Goal: Transaction & Acquisition: Purchase product/service

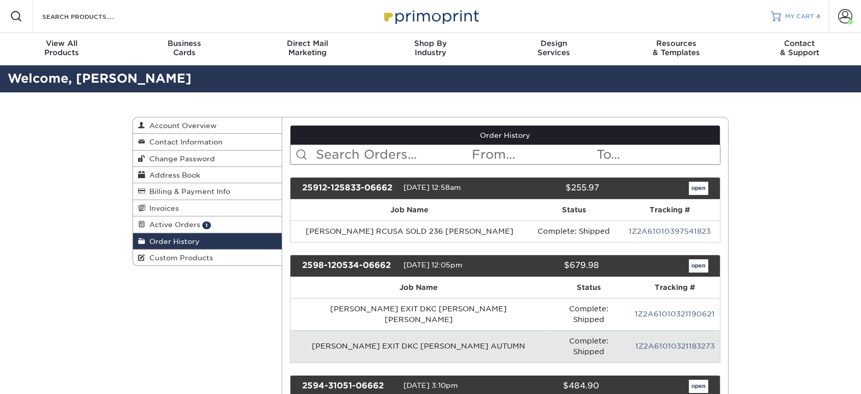
click at [796, 20] on link "MY CART 4" at bounding box center [795, 16] width 49 height 33
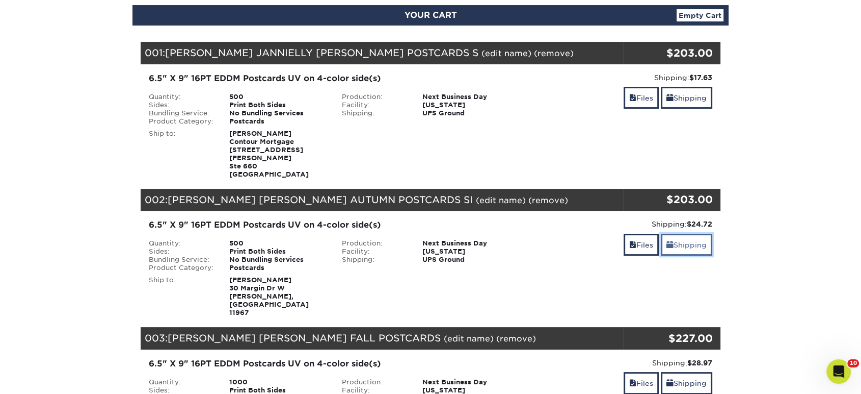
click at [680, 233] on link "Shipping" at bounding box center [686, 244] width 51 height 22
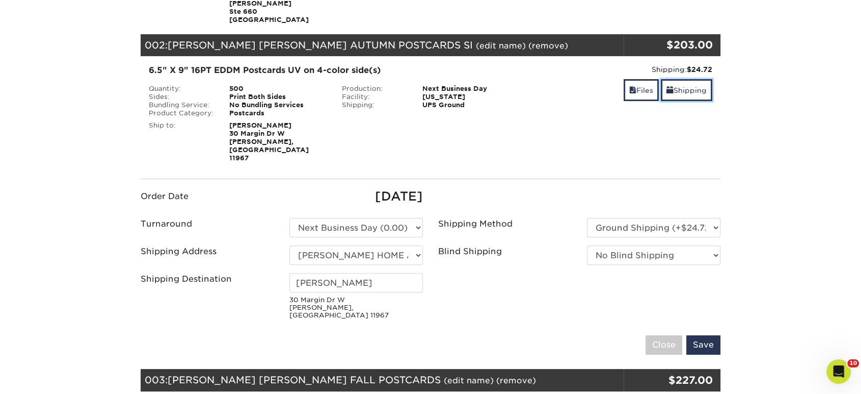
scroll to position [283, 0]
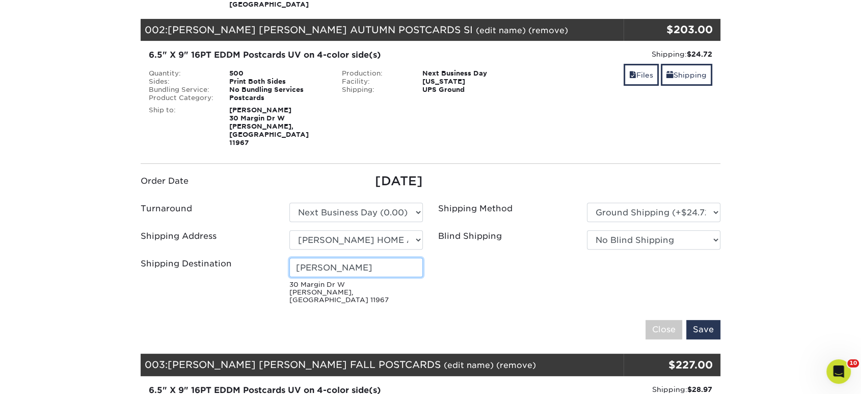
click at [342, 257] on input "TINA JAHRSDOERFER" at bounding box center [357, 266] width 134 height 19
type input "MIKE PAGILLO"
click at [687, 320] on input "Save" at bounding box center [704, 329] width 34 height 19
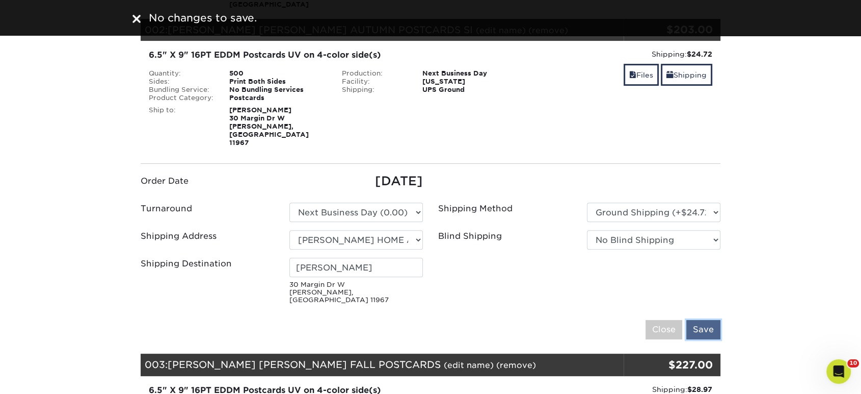
click at [701, 320] on input "Save" at bounding box center [704, 329] width 34 height 19
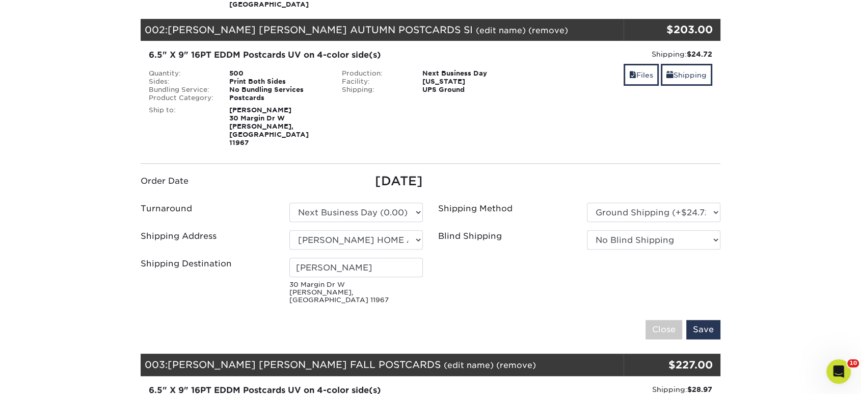
drag, startPoint x: 339, startPoint y: 276, endPoint x: 290, endPoint y: 260, distance: 51.8
click at [290, 260] on fieldset "Order Date 09/24/2025 Turnaround Please Select 2 Business Days (0.00) Save" at bounding box center [431, 261] width 580 height 179
copy small "30 Margin Dr W Shirley, NY 11"
click at [382, 281] on small "30 Margin Dr W Shirley, NY 11967" at bounding box center [357, 292] width 134 height 22
click at [708, 320] on input "Save" at bounding box center [704, 329] width 34 height 19
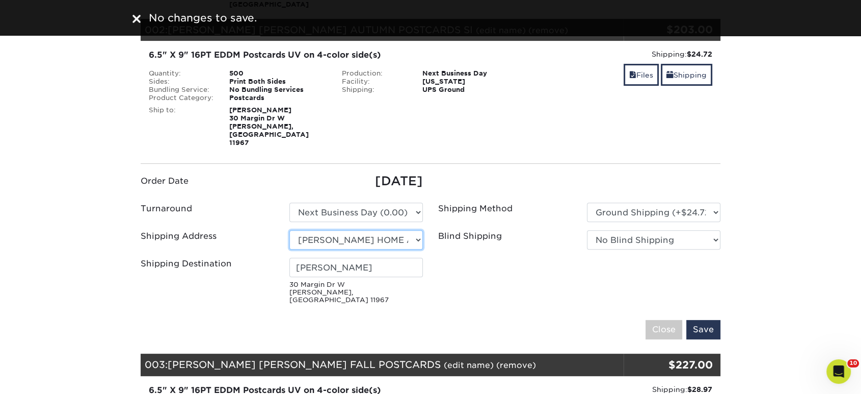
click at [400, 230] on select "Select One Patricia Pentaleri Forget- RUCSA Realty Connect USA Sal Joseph Crifa…" at bounding box center [357, 239] width 134 height 19
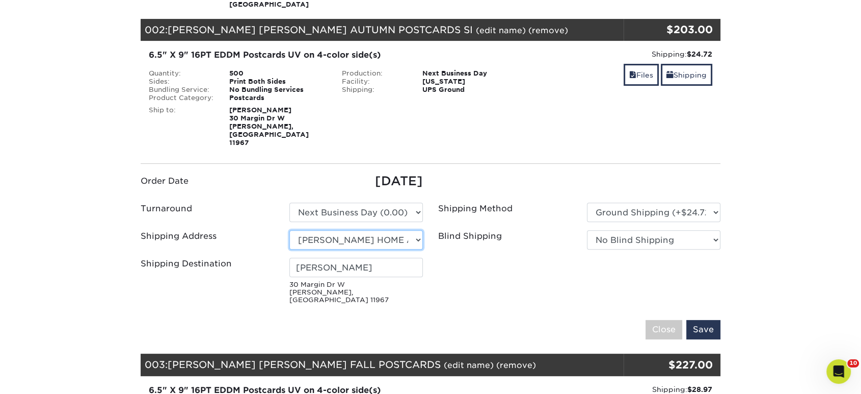
select select "250283"
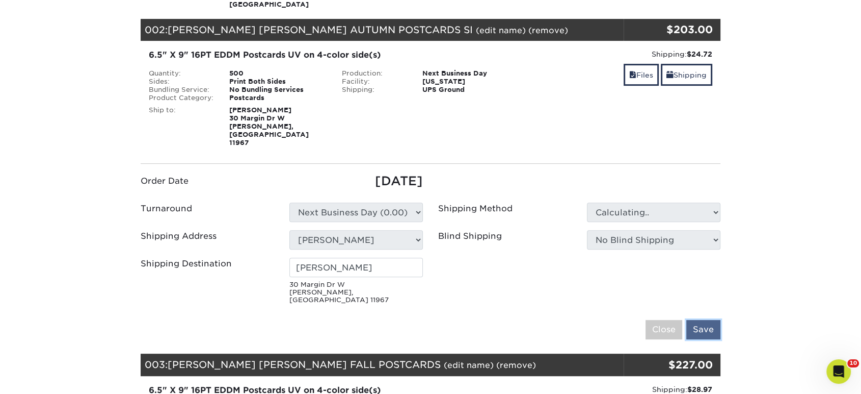
click at [704, 320] on input "Save" at bounding box center [704, 329] width 34 height 19
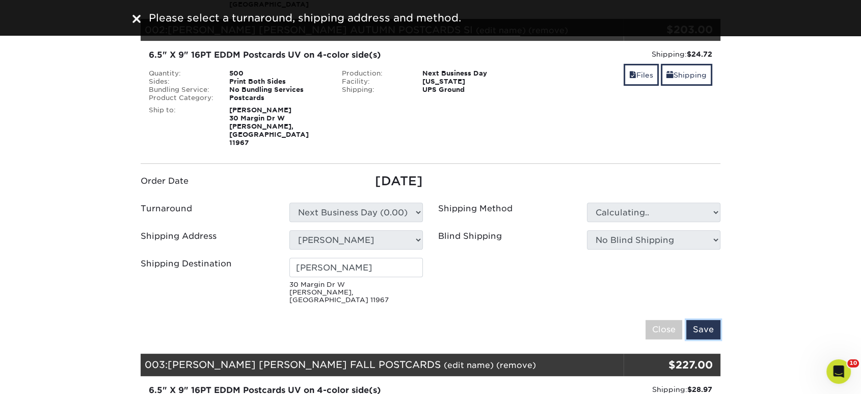
type input "[PERSON_NAME]"
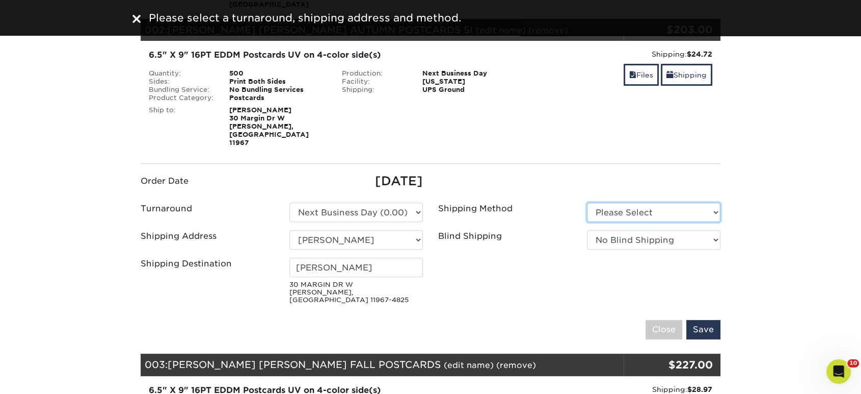
click at [649, 202] on select "Please Select Ground Shipping (+$24.72) 3 Day Shipping Service (+$32.95)" at bounding box center [654, 211] width 134 height 19
select select "03"
click at [587, 202] on select "Please Select Ground Shipping (+$24.72) 3 Day Shipping Service (+$32.95)" at bounding box center [654, 211] width 134 height 19
click at [709, 320] on input "Save" at bounding box center [704, 329] width 34 height 19
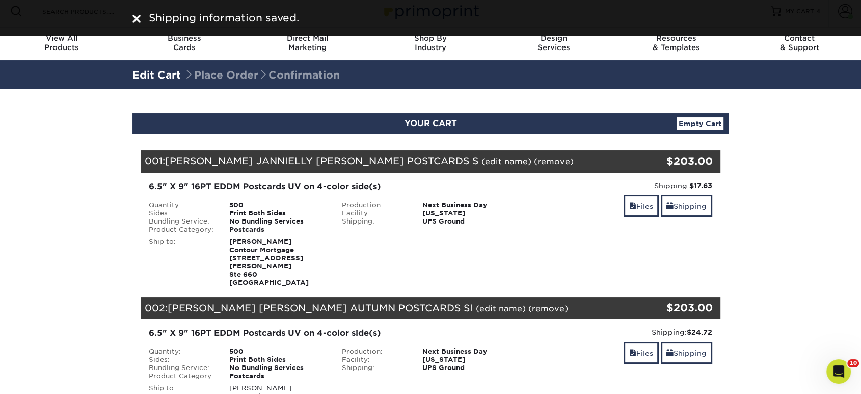
scroll to position [0, 0]
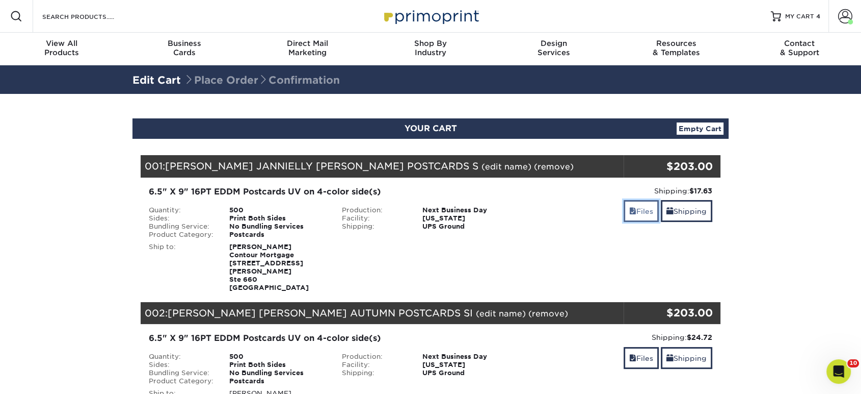
click at [654, 213] on link "Files" at bounding box center [641, 211] width 35 height 22
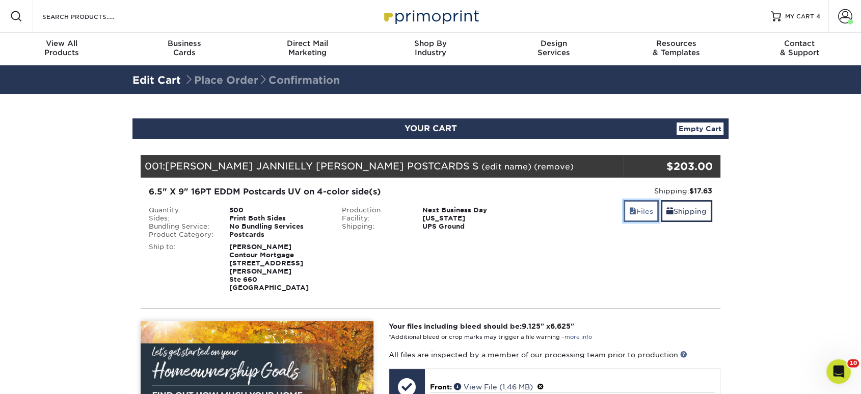
click at [653, 213] on link "Files" at bounding box center [641, 211] width 35 height 22
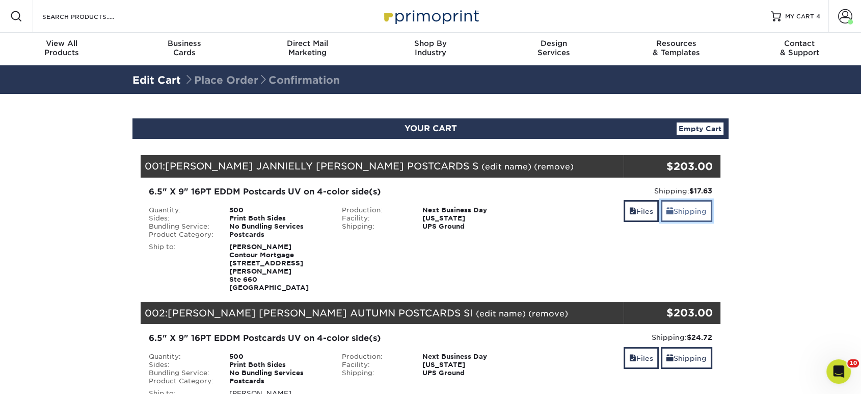
click at [684, 204] on link "Shipping" at bounding box center [686, 211] width 51 height 22
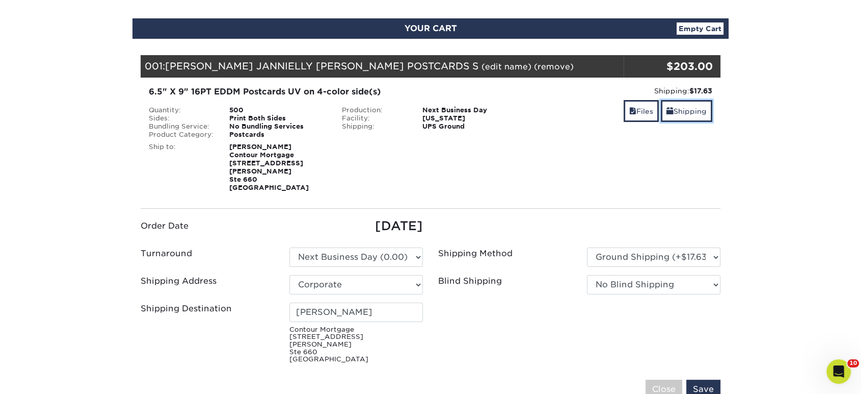
scroll to position [226, 0]
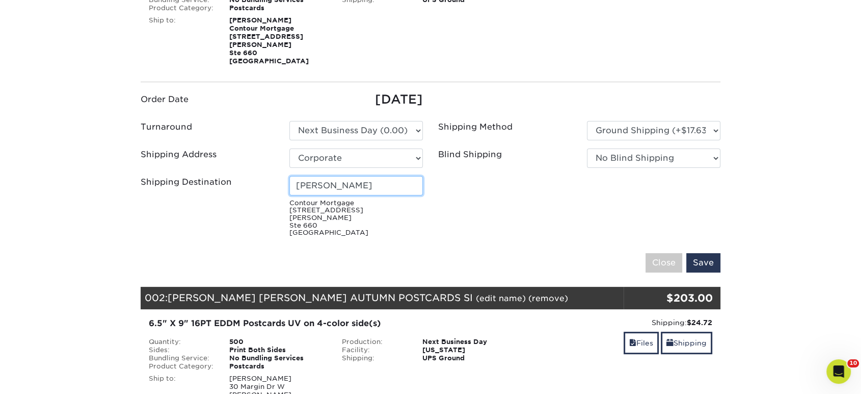
click at [392, 176] on input "[PERSON_NAME]" at bounding box center [357, 185] width 134 height 19
click at [399, 152] on select "Select One Patricia Pentaleri Forget- RUCSA Realty Connect USA Sal Joseph Crifa…" at bounding box center [357, 157] width 134 height 19
select select "250283"
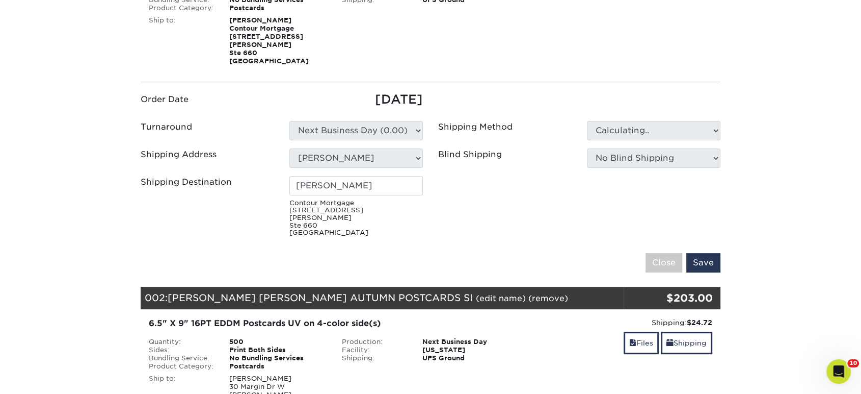
type input "[PERSON_NAME]"
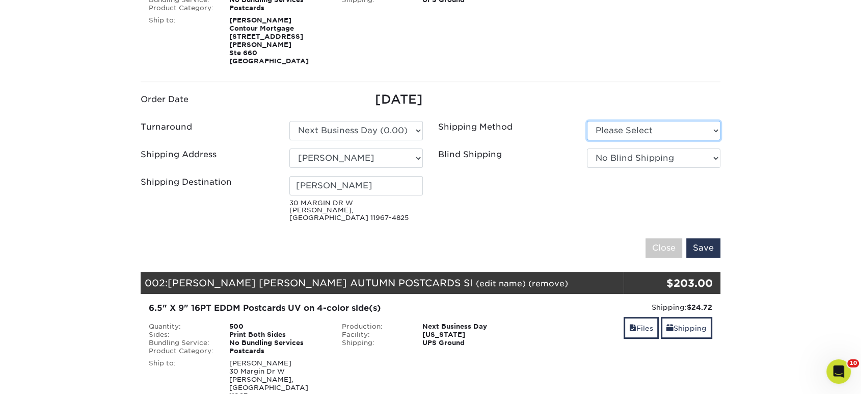
click at [653, 124] on select "Please Select Ground Shipping (+$24.72) 3 Day Shipping Service (+$32.95)" at bounding box center [654, 130] width 134 height 19
select select "03"
click at [587, 121] on select "Please Select Ground Shipping (+$24.72) 3 Day Shipping Service (+$32.95)" at bounding box center [654, 130] width 134 height 19
click at [702, 238] on input "Save" at bounding box center [704, 247] width 34 height 19
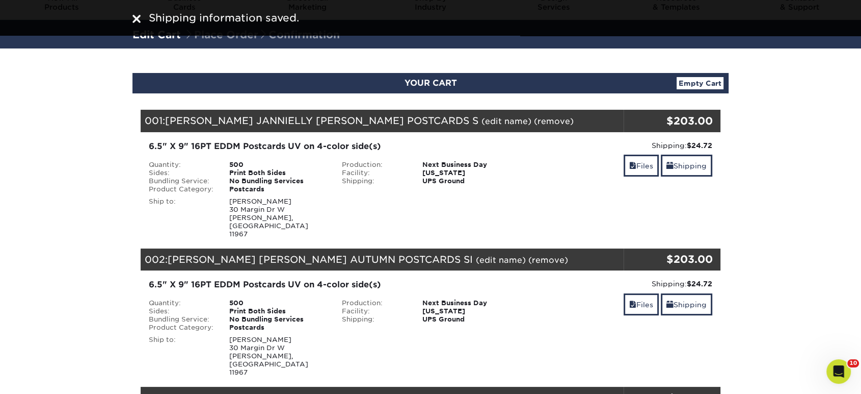
scroll to position [0, 0]
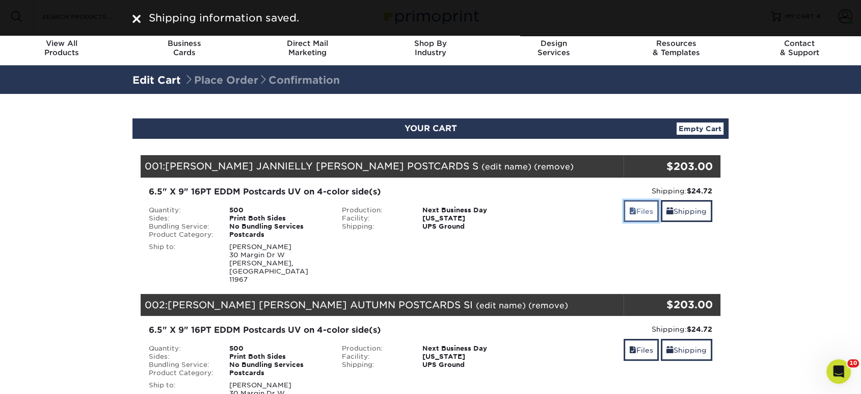
click at [637, 208] on link "Files" at bounding box center [641, 211] width 35 height 22
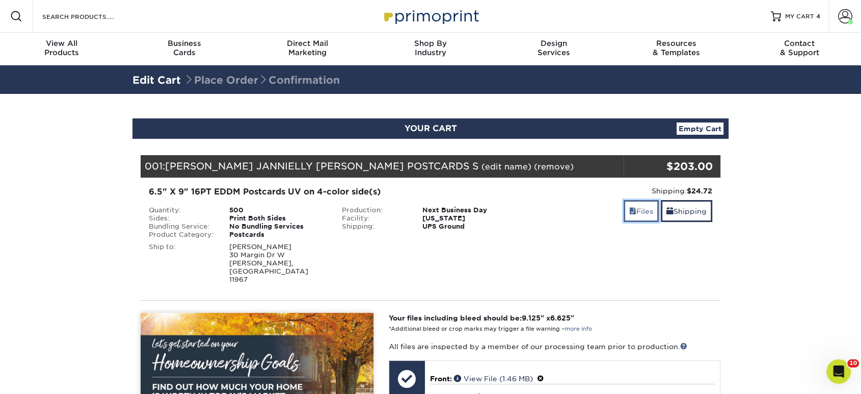
click at [630, 211] on span at bounding box center [633, 211] width 7 height 8
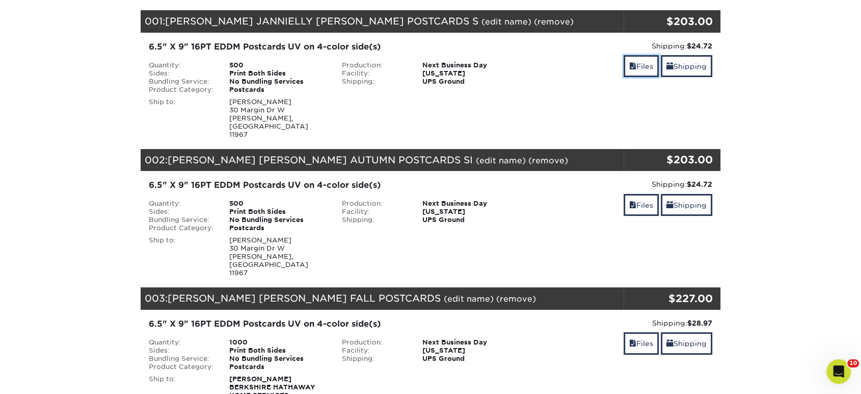
scroll to position [170, 0]
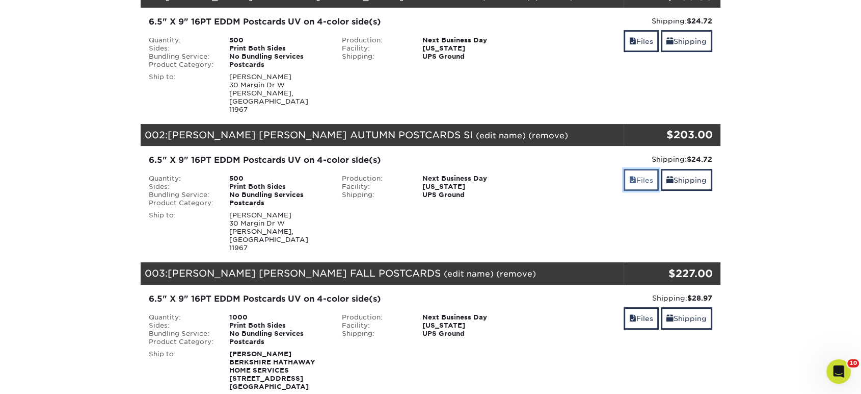
click at [635, 169] on link "Files" at bounding box center [641, 180] width 35 height 22
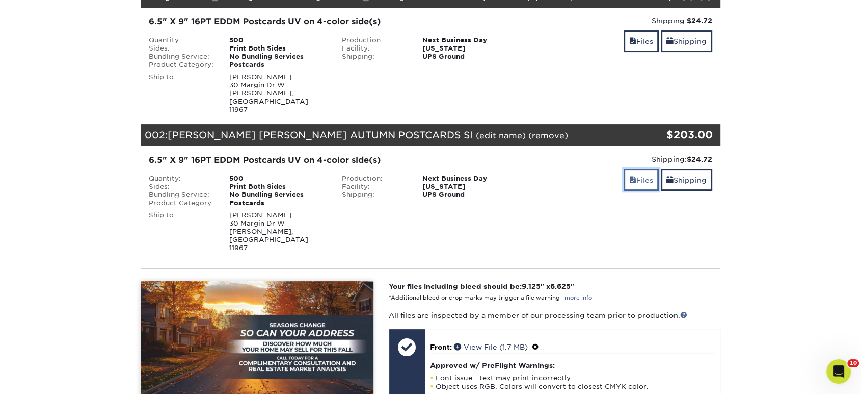
click at [630, 176] on span at bounding box center [633, 180] width 7 height 8
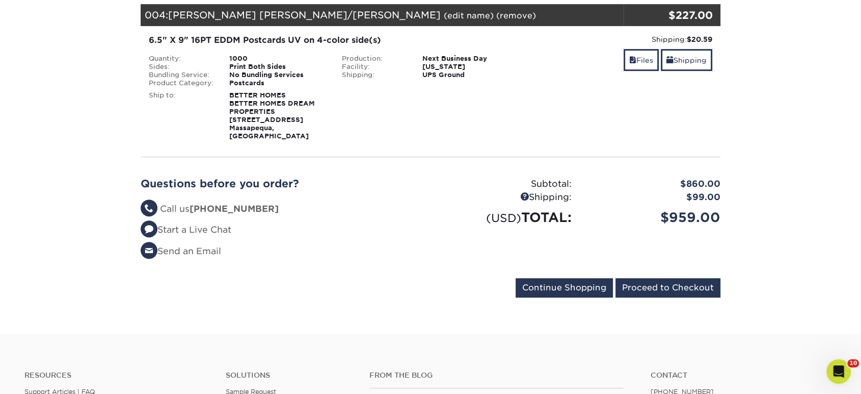
scroll to position [623, 0]
